Goal: Transaction & Acquisition: Purchase product/service

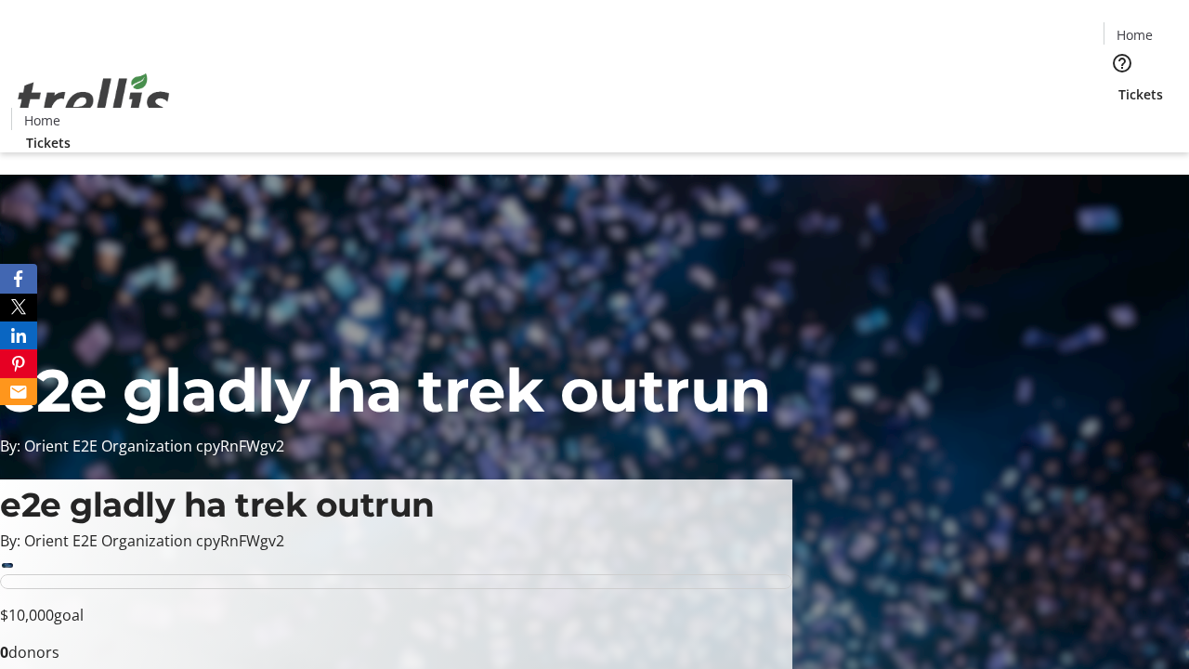
click at [1118, 85] on span "Tickets" at bounding box center [1140, 95] width 45 height 20
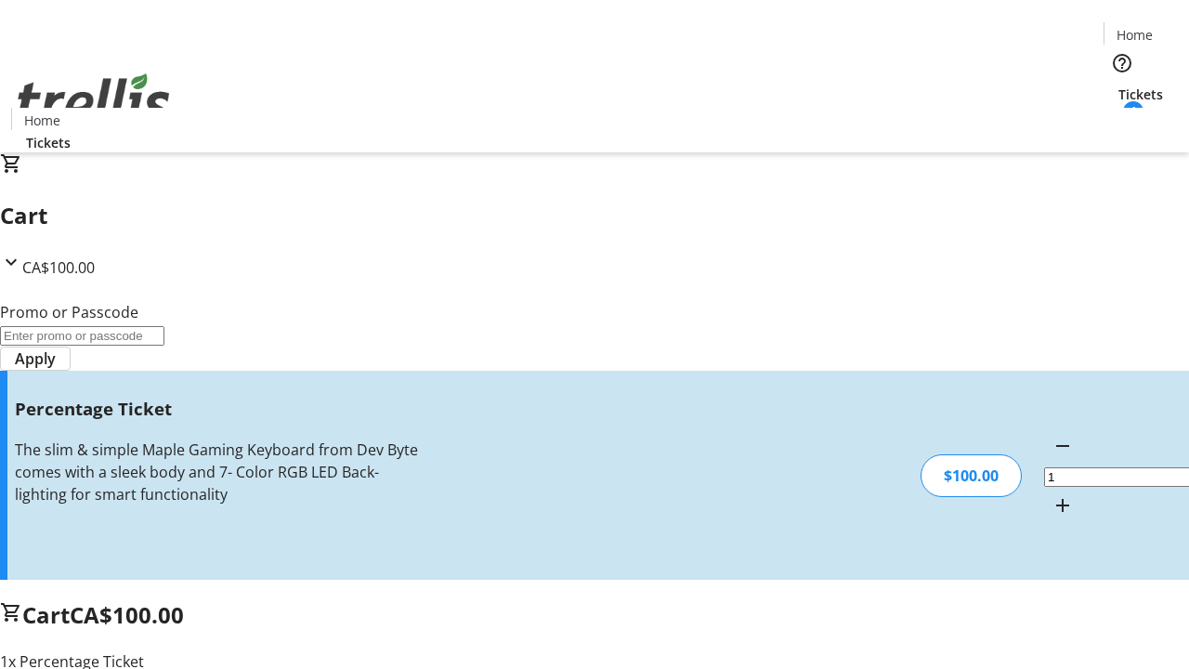
type input "BAR"
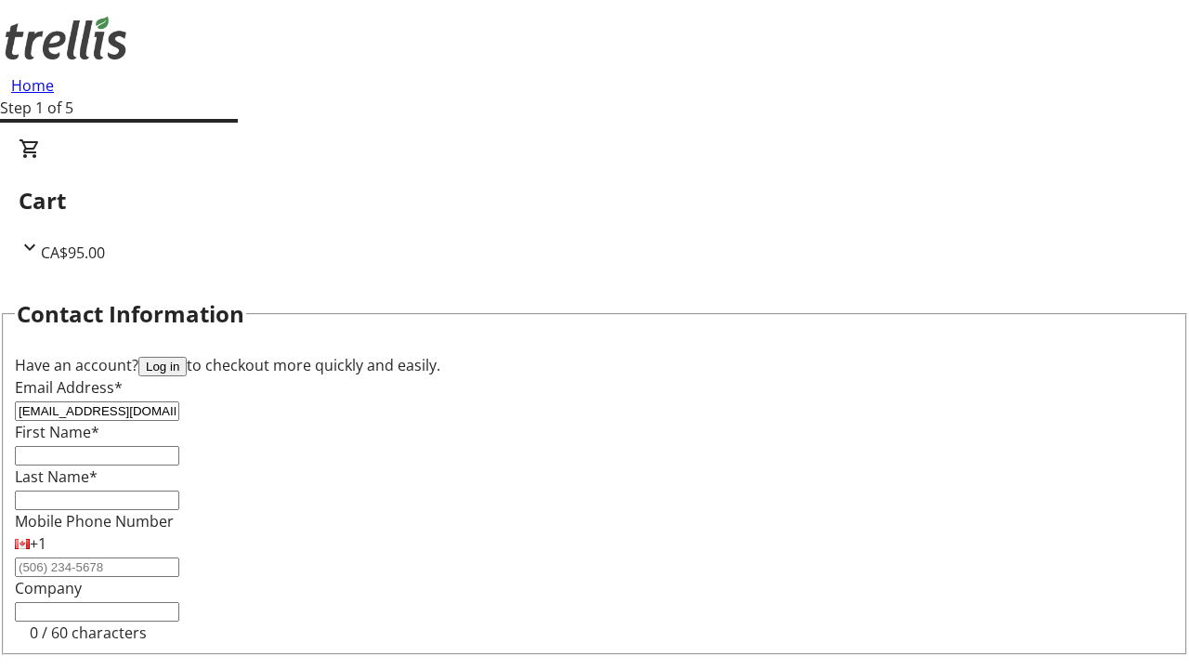
type input "[EMAIL_ADDRESS][DOMAIN_NAME]"
type input "Peyton"
type input "[PERSON_NAME]"
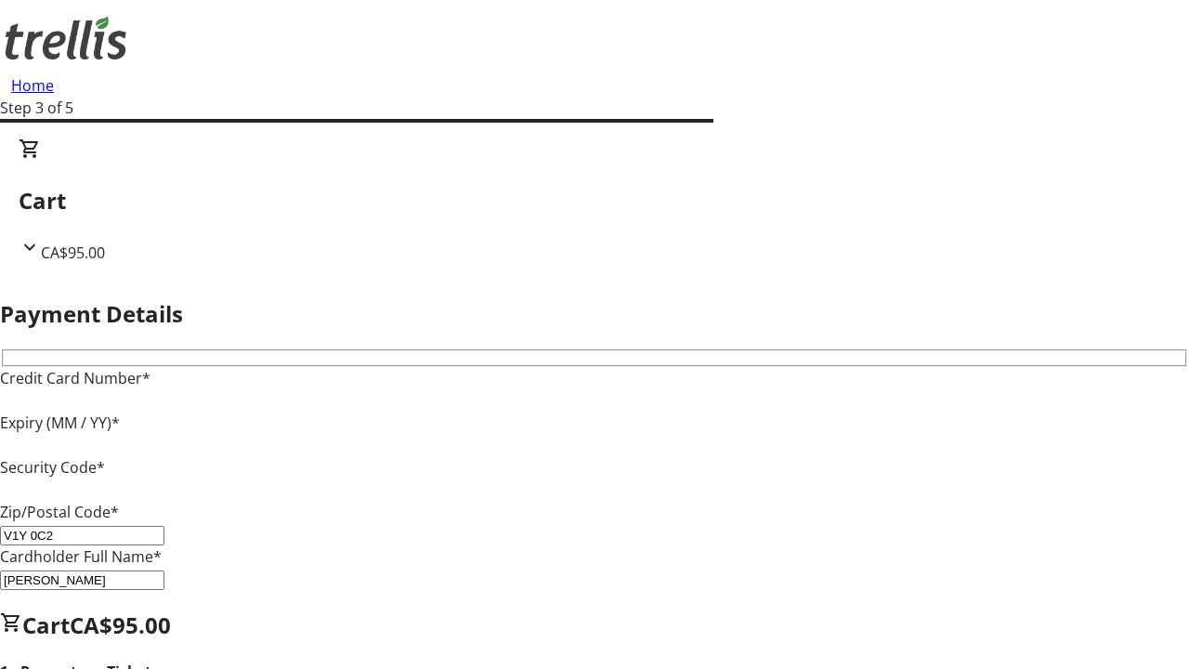
type input "V1Y 0C2"
